Goal: Browse casually

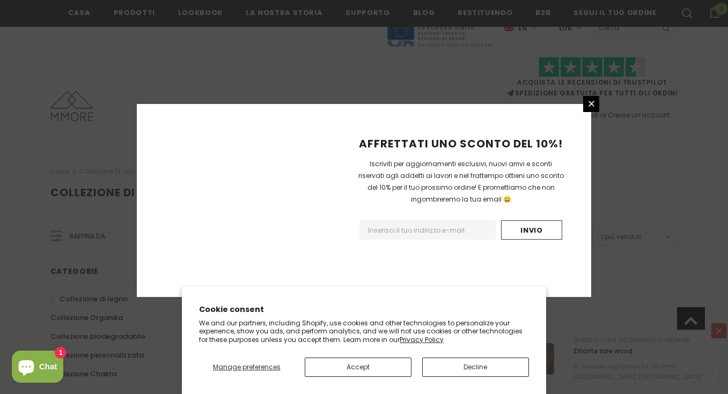
scroll to position [705, 0]
